Goal: Navigation & Orientation: Find specific page/section

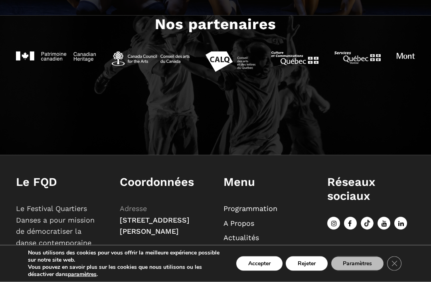
scroll to position [863, 0]
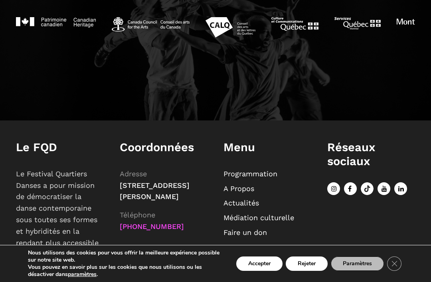
click at [227, 262] on link "EN" at bounding box center [228, 262] width 10 height 8
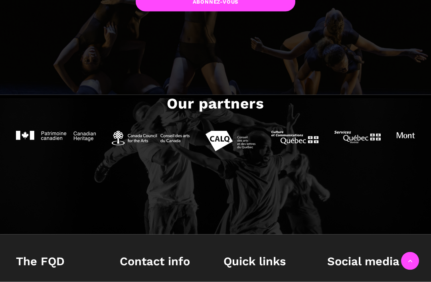
scroll to position [838, 0]
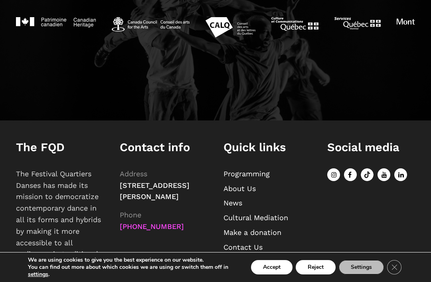
click at [257, 248] on link "Contact Us" at bounding box center [242, 247] width 39 height 8
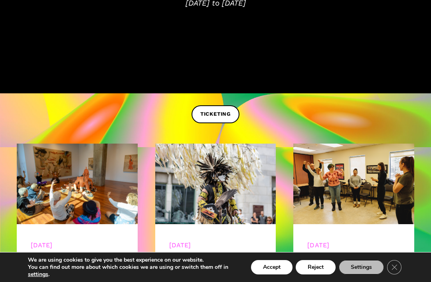
scroll to position [192, 0]
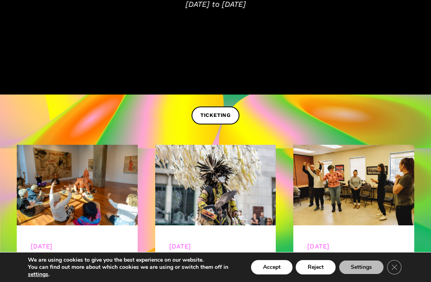
click at [229, 123] on link "TICKETING" at bounding box center [215, 115] width 48 height 18
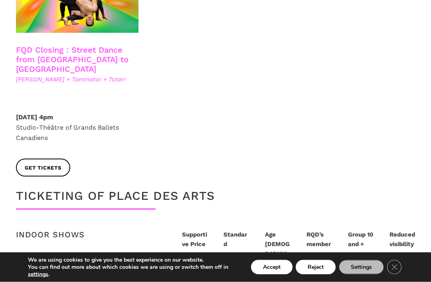
scroll to position [1392, 0]
